Goal: Transaction & Acquisition: Purchase product/service

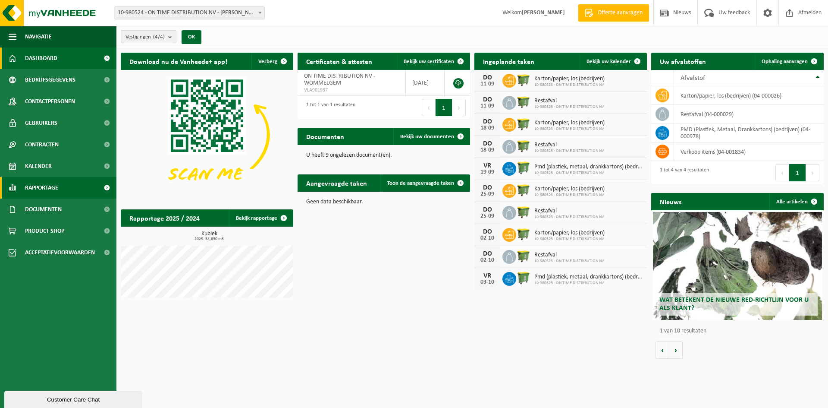
click at [67, 191] on link "Rapportage" at bounding box center [58, 188] width 116 height 22
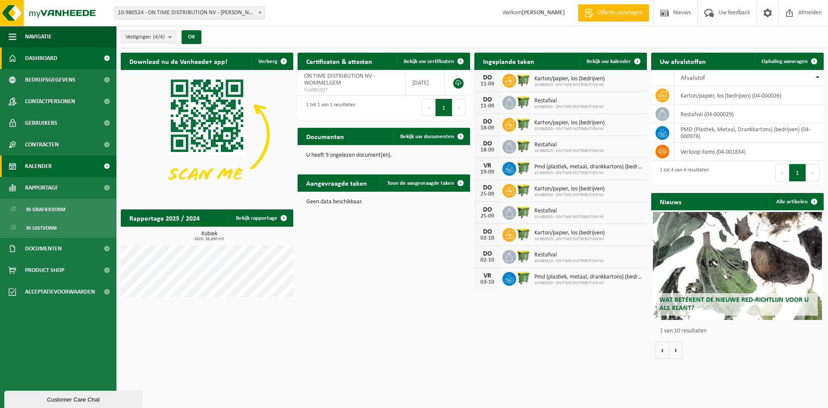
click at [85, 164] on link "Kalender" at bounding box center [58, 166] width 116 height 22
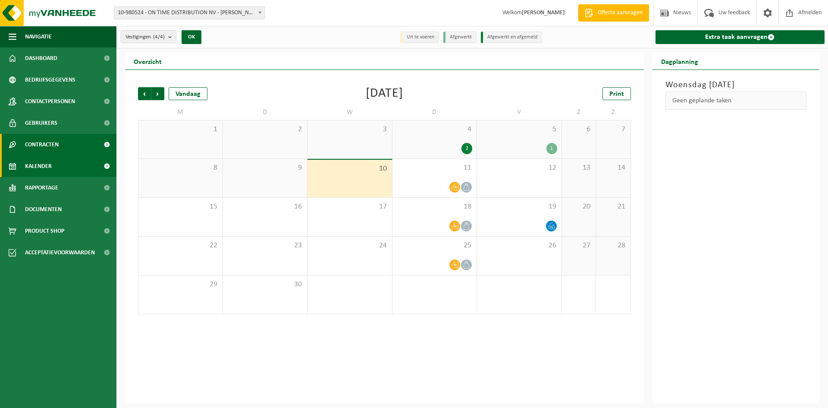
click at [85, 147] on link "Contracten" at bounding box center [58, 145] width 116 height 22
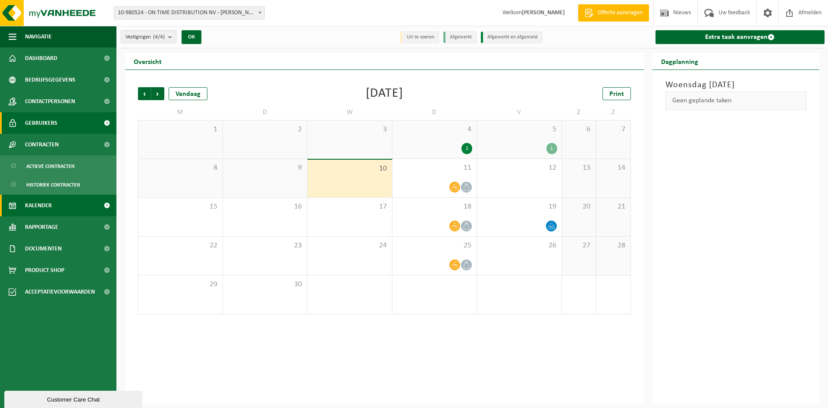
click at [79, 124] on link "Gebruikers" at bounding box center [58, 123] width 116 height 22
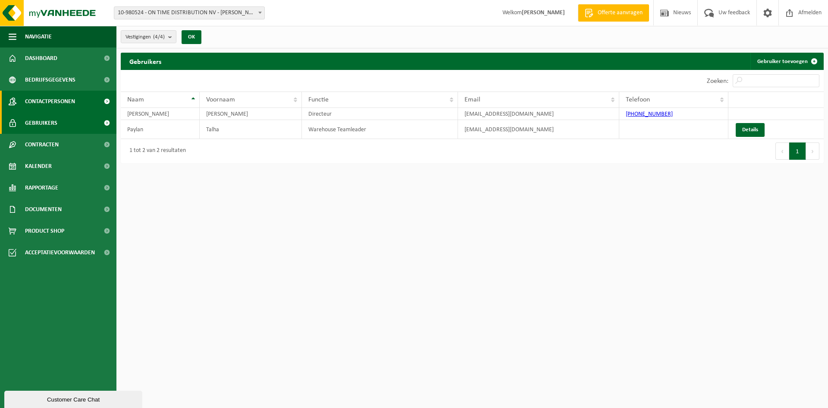
click at [79, 100] on link "Contactpersonen" at bounding box center [58, 102] width 116 height 22
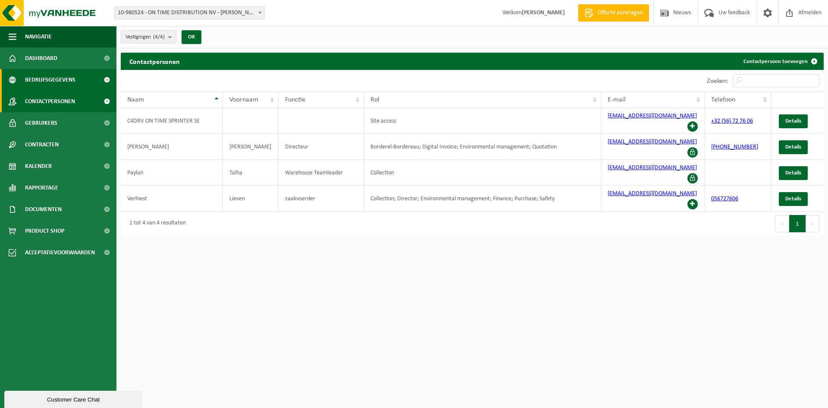
click at [82, 80] on link "Bedrijfsgegevens" at bounding box center [58, 80] width 116 height 22
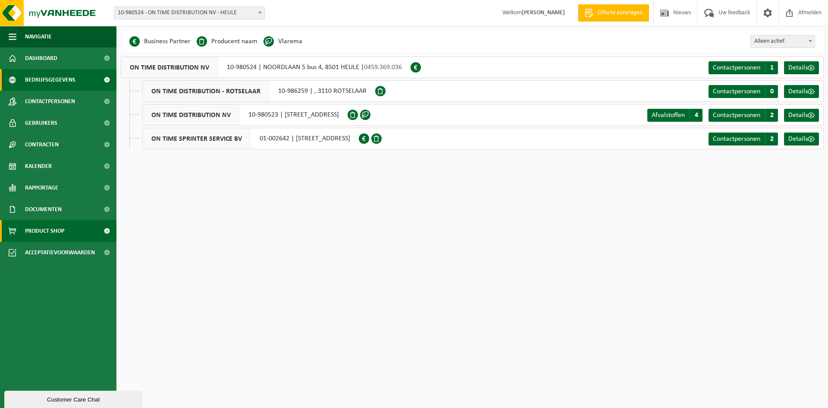
click at [75, 235] on link "Product Shop" at bounding box center [58, 231] width 116 height 22
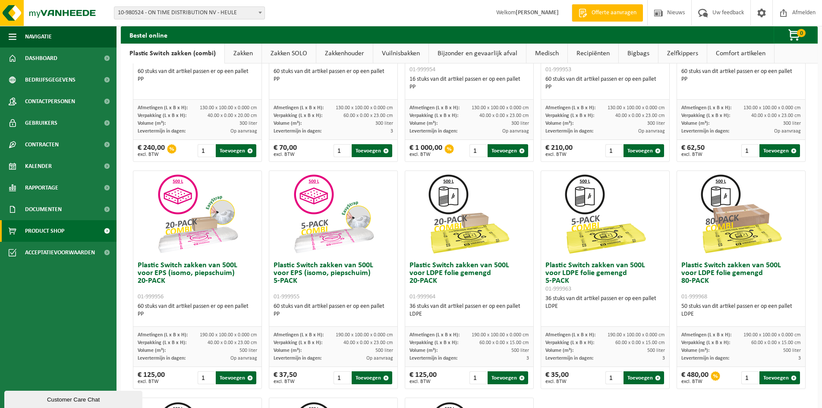
scroll to position [216, 0]
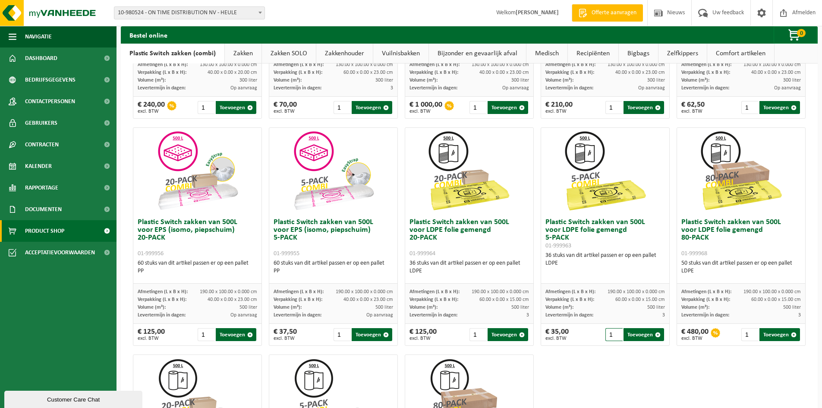
click at [613, 336] on input "1" at bounding box center [614, 334] width 18 height 13
click at [613, 331] on input "2" at bounding box center [614, 334] width 18 height 13
click at [613, 331] on input "3" at bounding box center [614, 334] width 18 height 13
click at [613, 331] on input "4" at bounding box center [614, 334] width 18 height 13
click at [613, 331] on input "5" at bounding box center [614, 334] width 18 height 13
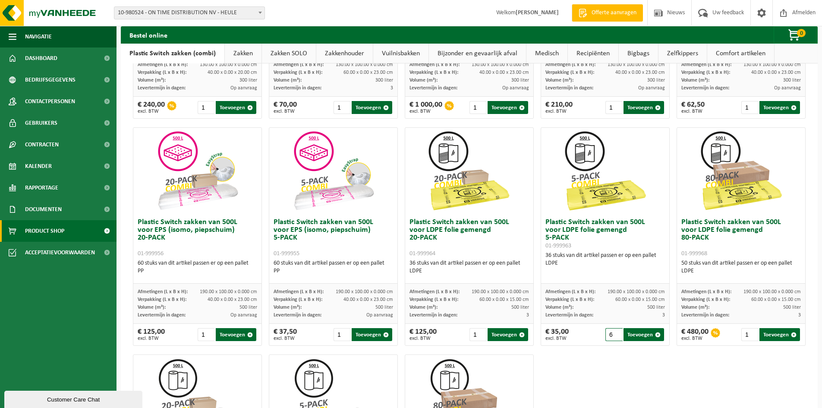
click at [613, 331] on input "6" at bounding box center [614, 334] width 18 height 13
click at [613, 331] on input "7" at bounding box center [614, 334] width 18 height 13
click at [613, 331] on input "8" at bounding box center [614, 334] width 18 height 13
click at [611, 337] on input "7" at bounding box center [614, 334] width 18 height 13
click at [611, 337] on input "6" at bounding box center [614, 334] width 18 height 13
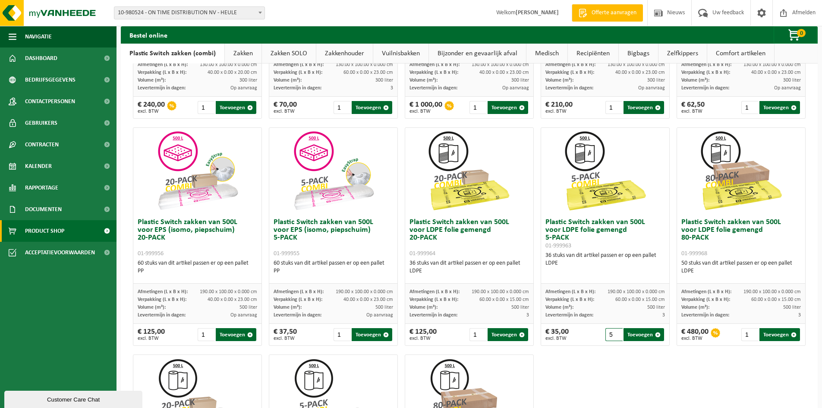
click at [611, 337] on input "5" at bounding box center [614, 334] width 18 height 13
click at [644, 332] on button "Toevoegen" at bounding box center [643, 334] width 41 height 13
type input "1"
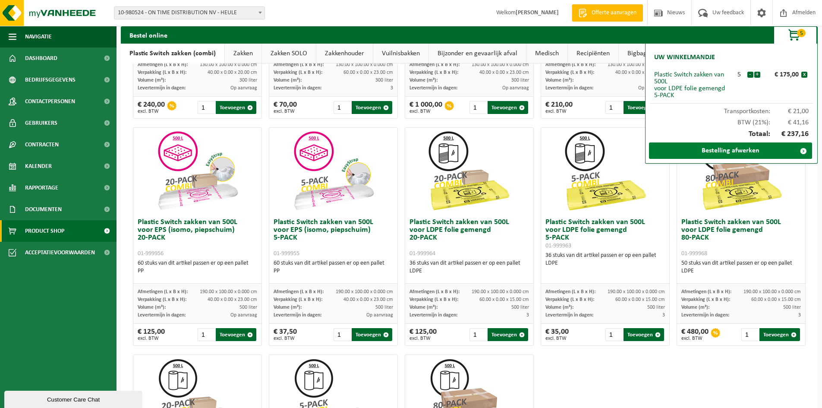
click at [726, 148] on link "Bestelling afwerken" at bounding box center [730, 150] width 163 height 16
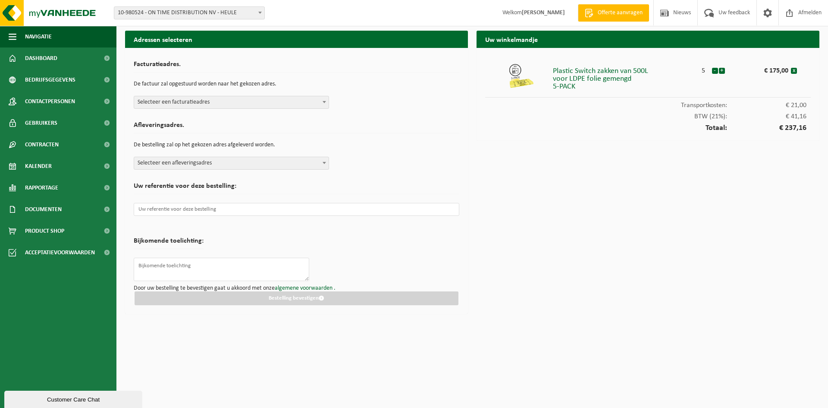
click at [216, 100] on span "Selecteer een facturatieadres" at bounding box center [231, 102] width 195 height 12
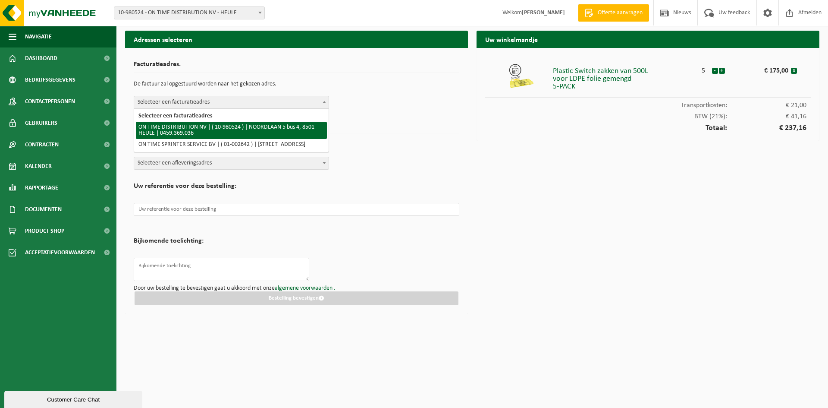
select select "161366"
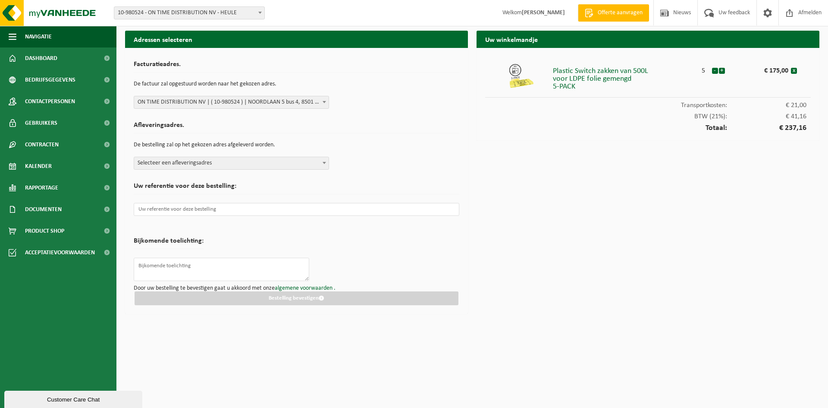
click at [227, 161] on span "Selecteer een afleveringsadres" at bounding box center [231, 163] width 195 height 12
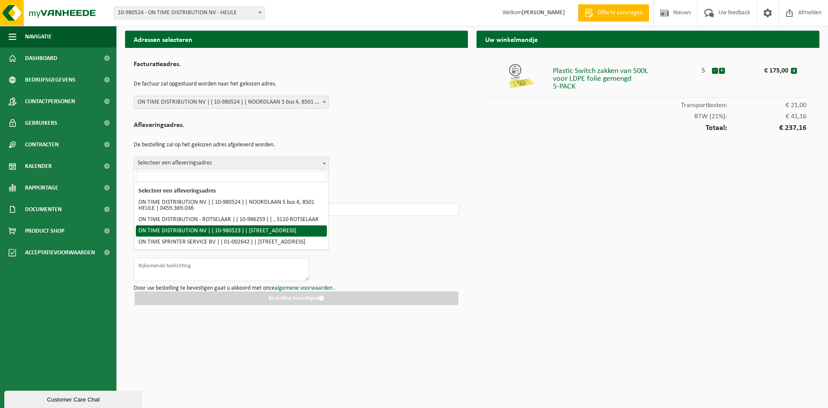
select select "161365"
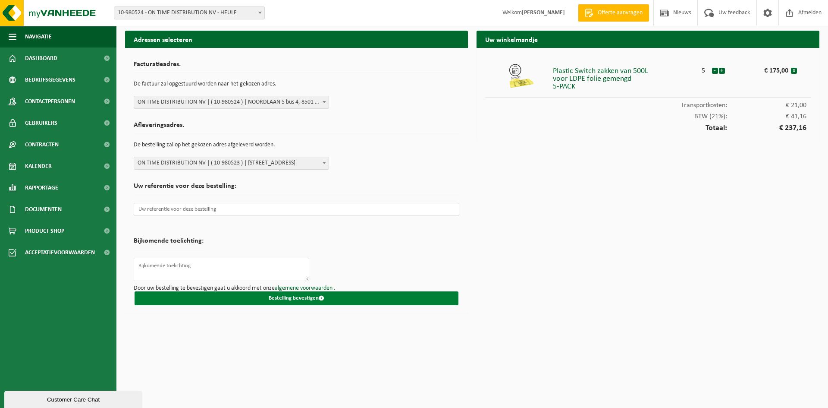
click at [290, 295] on button "Bestelling bevestigen" at bounding box center [297, 298] width 324 height 14
